Goal: Information Seeking & Learning: Learn about a topic

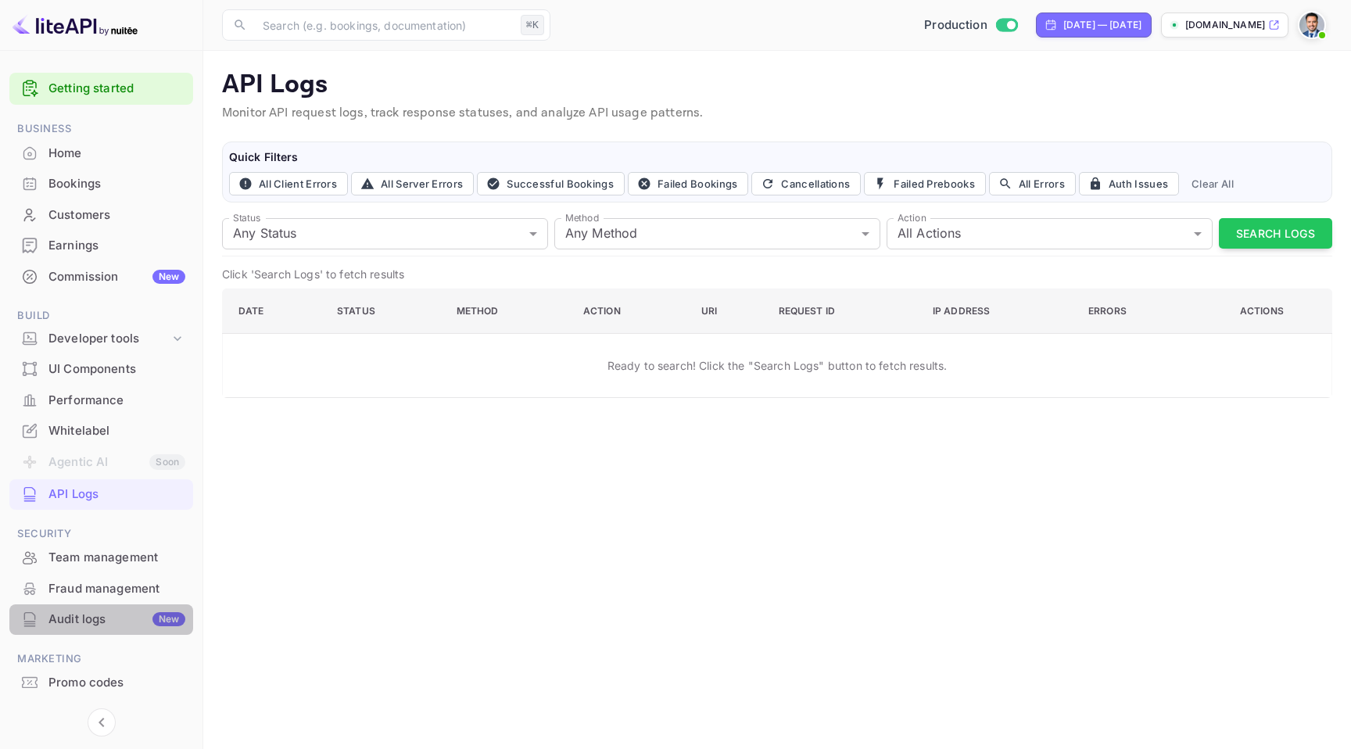
click at [96, 623] on div "Audit logs New" at bounding box center [116, 620] width 137 height 18
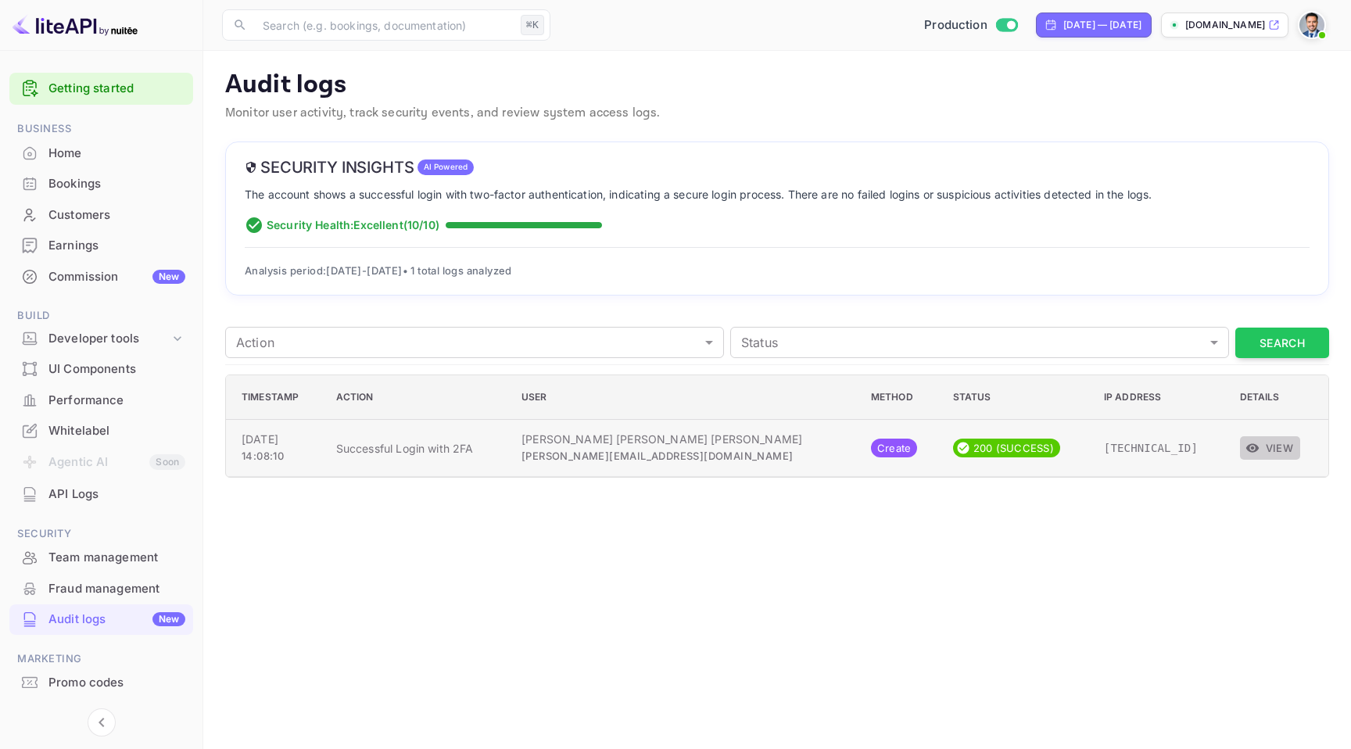
click at [1260, 446] on button "View" at bounding box center [1270, 447] width 60 height 23
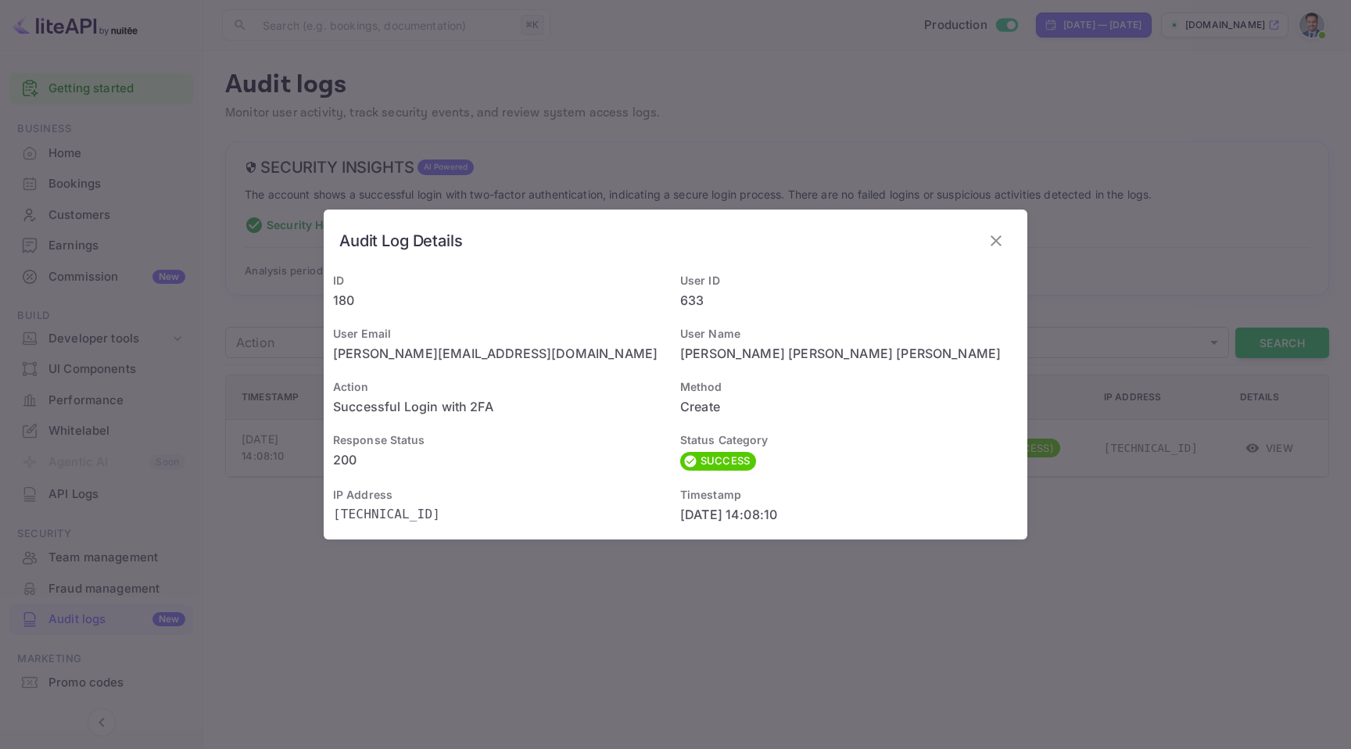
click at [996, 249] on icon "button" at bounding box center [996, 240] width 19 height 19
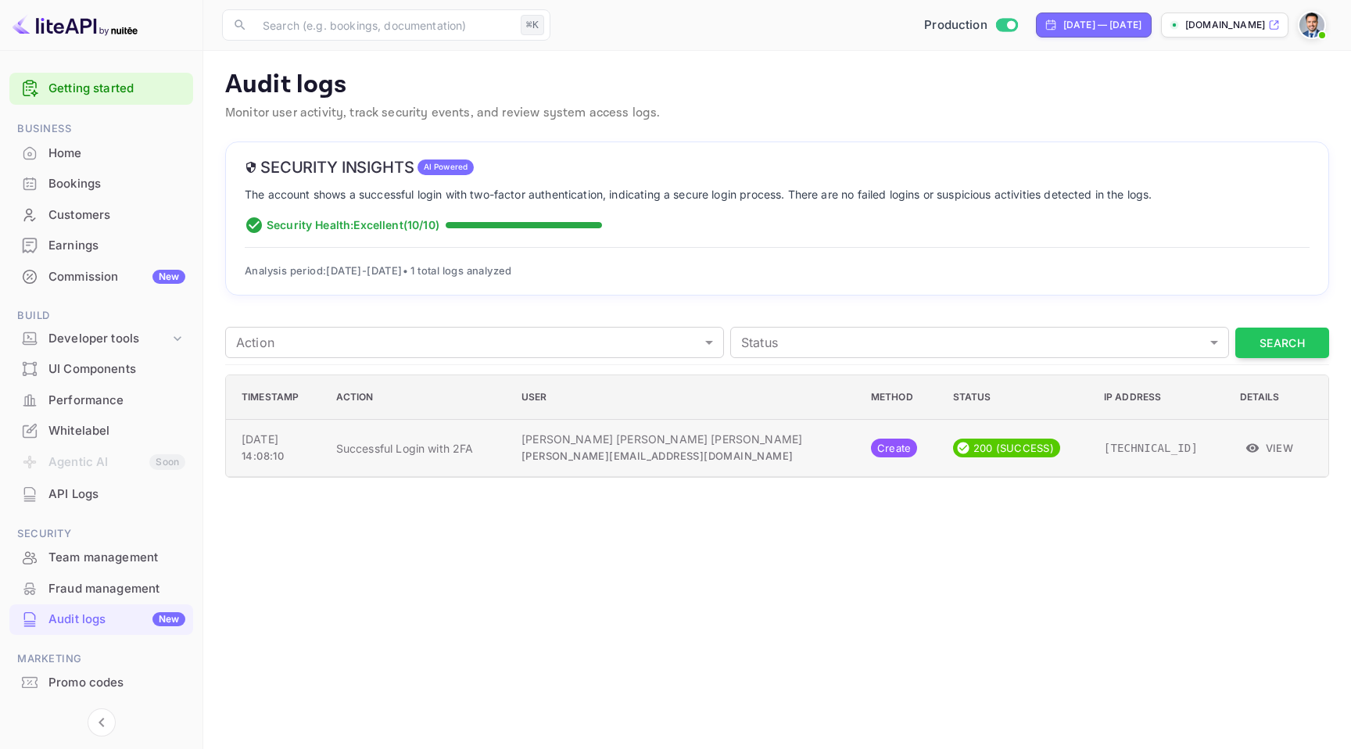
click at [630, 453] on span "[PERSON_NAME][EMAIL_ADDRESS][DOMAIN_NAME]" at bounding box center [657, 456] width 271 height 13
click at [1182, 463] on td "[TECHNICAL_ID]" at bounding box center [1160, 448] width 136 height 57
click at [1246, 448] on icon "button" at bounding box center [1252, 448] width 13 height 9
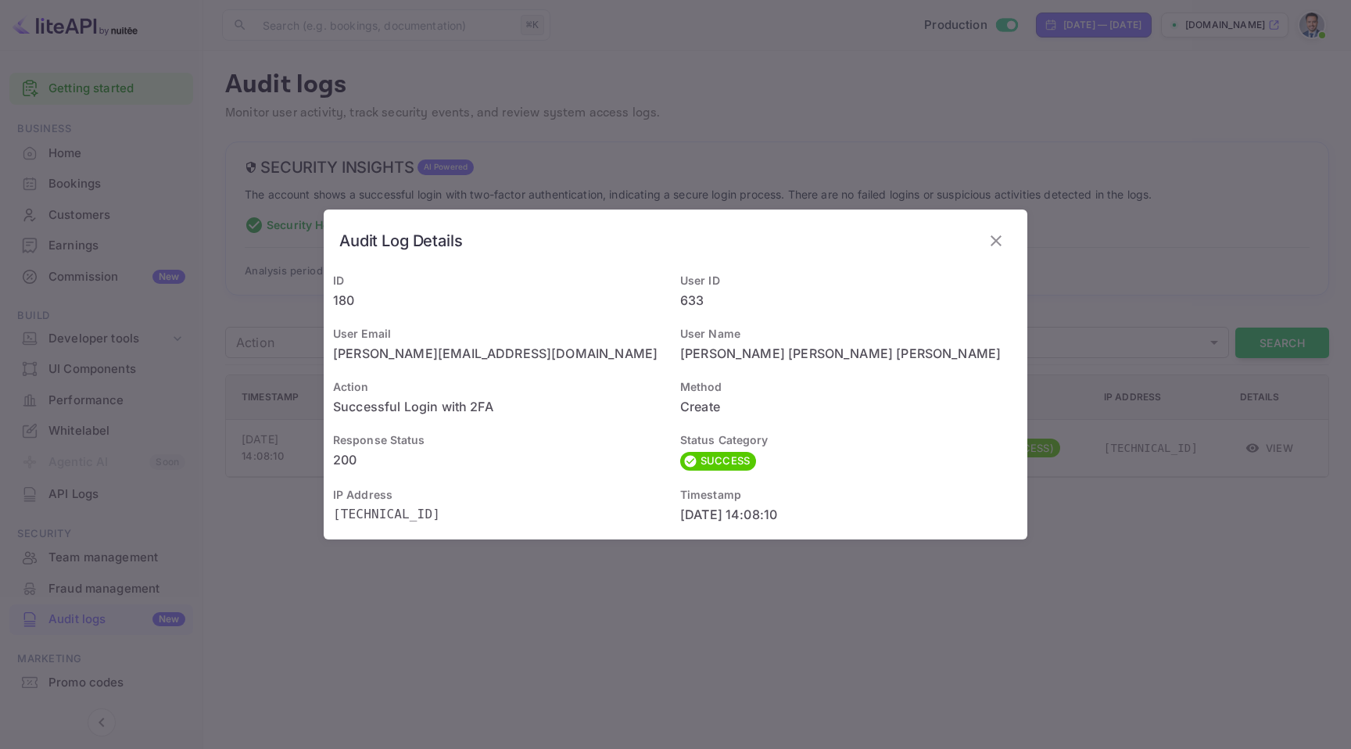
click at [1004, 241] on icon "button" at bounding box center [996, 240] width 19 height 19
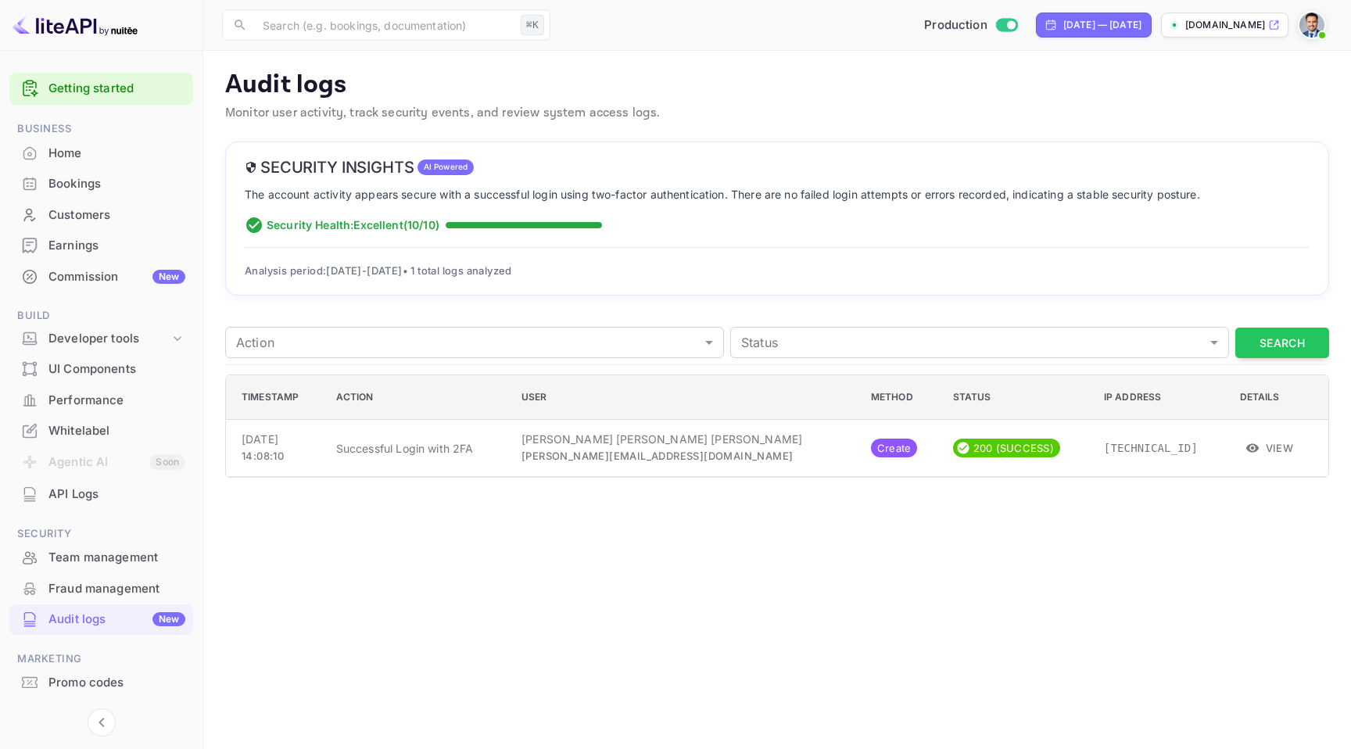
click at [713, 53] on main "Audit logs Monitor user activity, track security events, and review system acce…" at bounding box center [777, 400] width 1148 height 698
